Goal: Navigation & Orientation: Find specific page/section

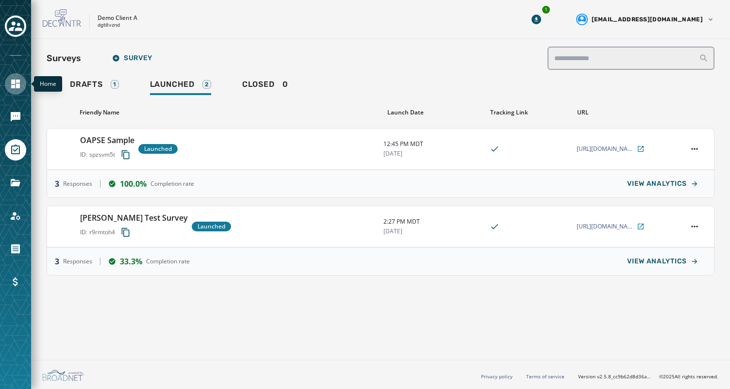
click at [10, 83] on icon "Navigate to Home" at bounding box center [16, 84] width 12 height 12
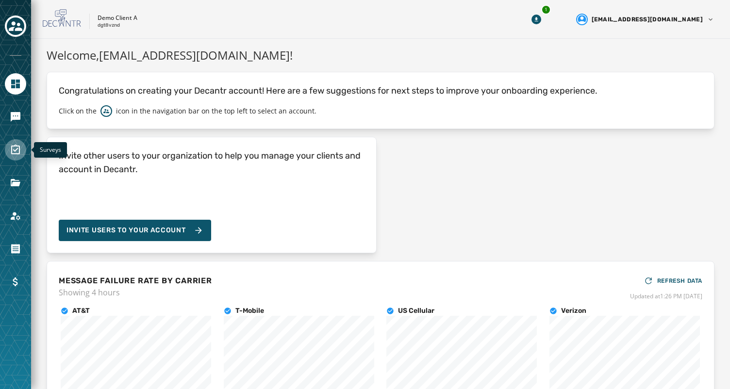
click at [10, 148] on icon "Navigate to Surveys" at bounding box center [16, 150] width 12 height 12
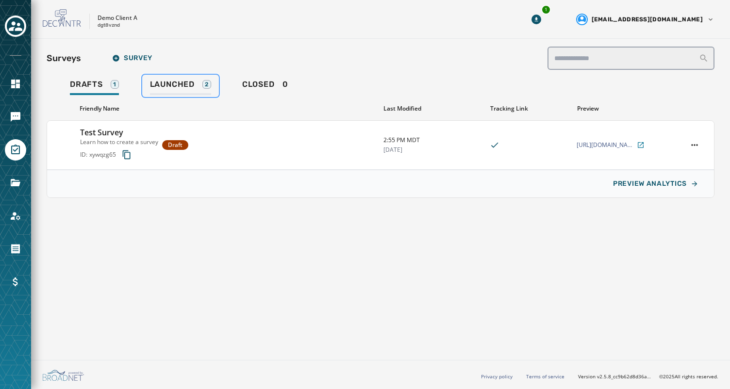
click at [183, 81] on span "Launched" at bounding box center [172, 85] width 45 height 10
